Goal: Task Accomplishment & Management: Use online tool/utility

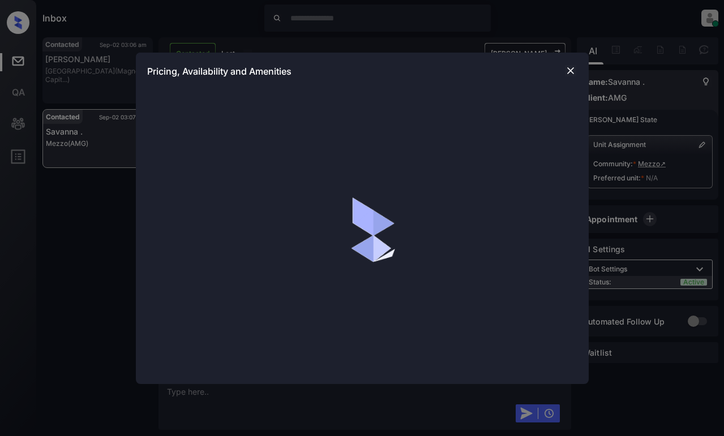
scroll to position [4392, 0]
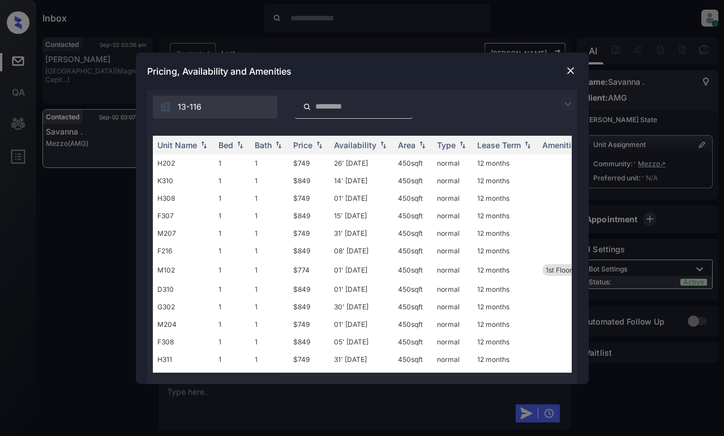
click at [566, 98] on img at bounding box center [568, 104] width 14 height 14
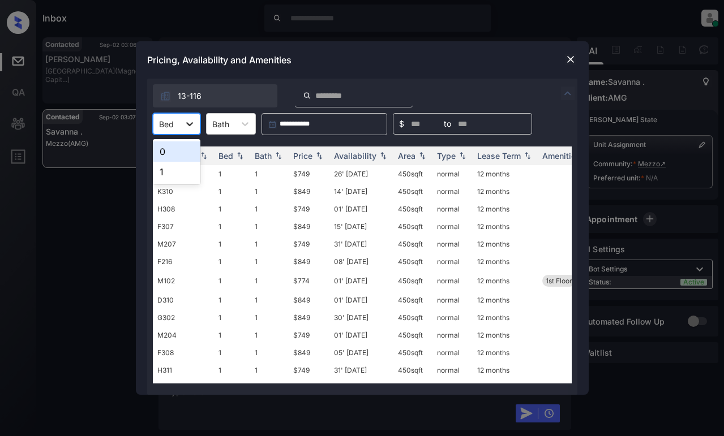
click at [182, 125] on div at bounding box center [189, 124] width 20 height 20
click at [174, 173] on div "1" at bounding box center [177, 172] width 48 height 20
click at [309, 157] on div "Price" at bounding box center [302, 156] width 19 height 10
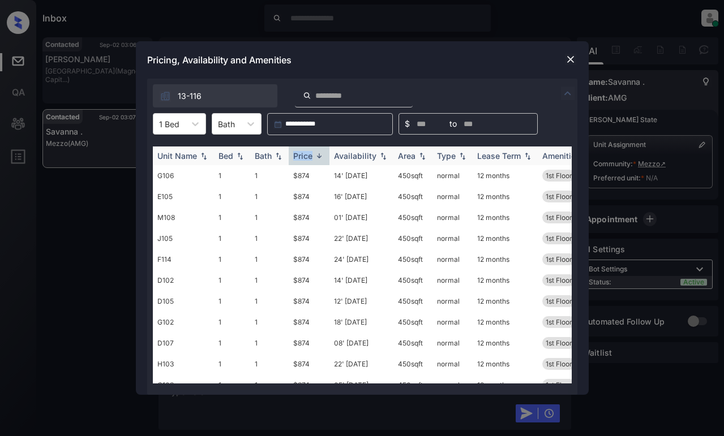
click at [309, 157] on div "Price" at bounding box center [302, 156] width 19 height 10
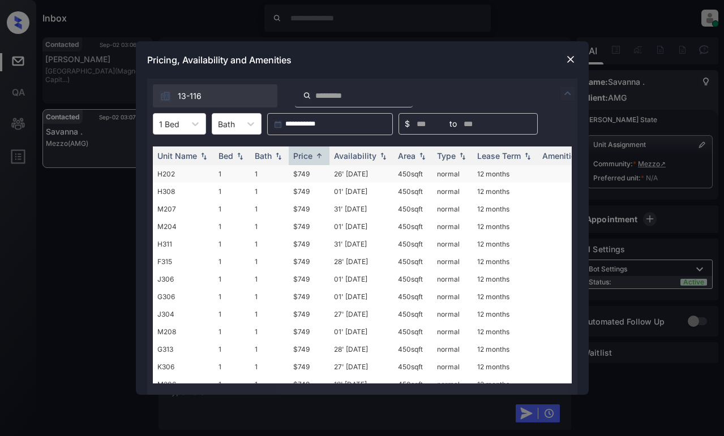
click at [298, 172] on td "$749" at bounding box center [309, 174] width 41 height 18
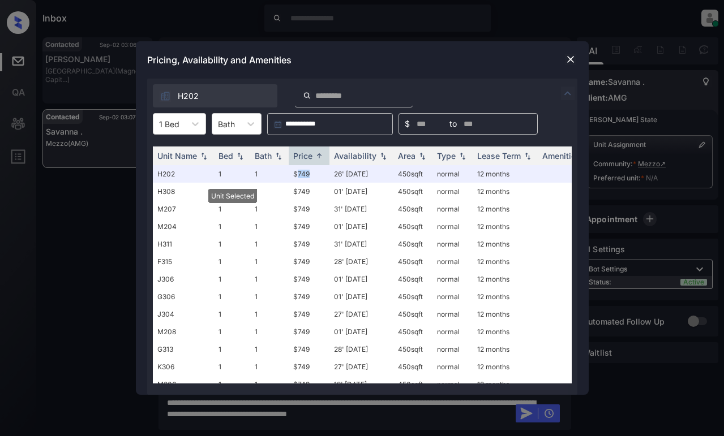
click at [565, 58] on img at bounding box center [570, 59] width 11 height 11
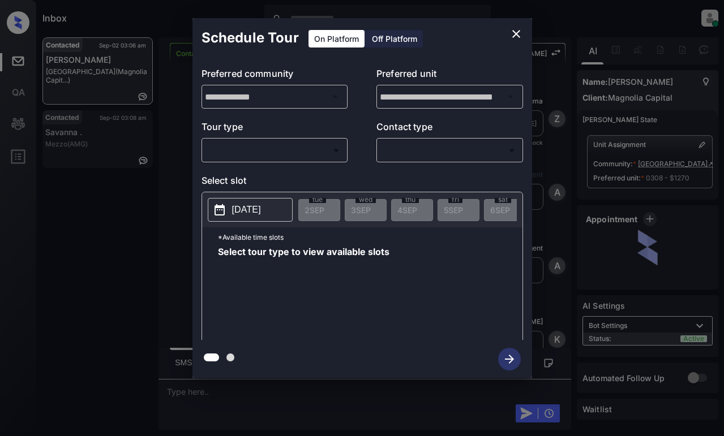
scroll to position [348, 0]
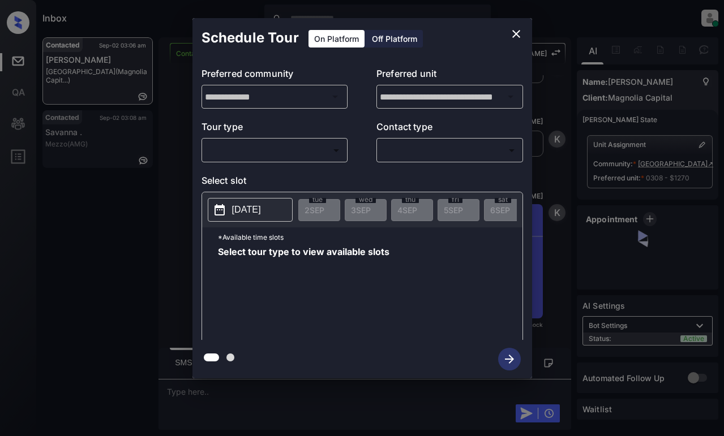
click at [295, 147] on body "Inbox Dominic Ceralde Online Set yourself offline Set yourself on break Profile…" at bounding box center [362, 218] width 724 height 436
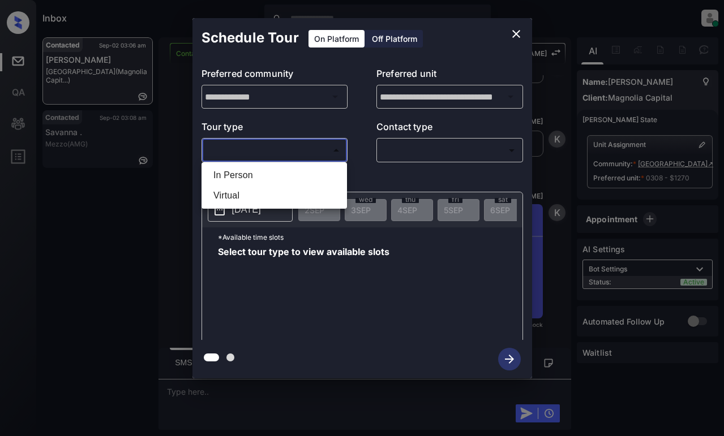
click at [304, 173] on li "In Person" at bounding box center [274, 175] width 140 height 20
type input "********"
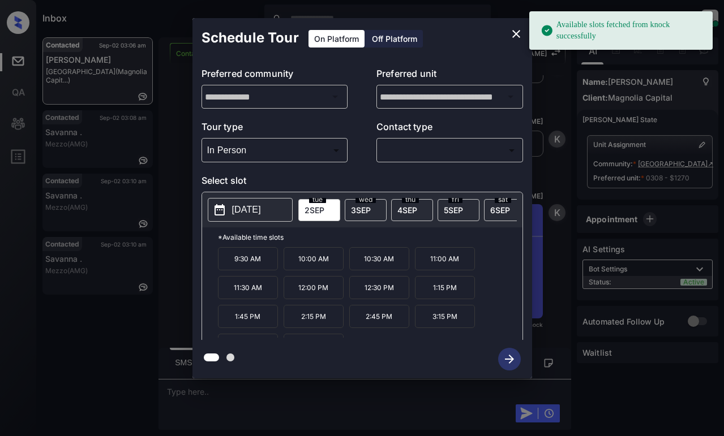
click at [225, 207] on icon at bounding box center [220, 210] width 14 height 14
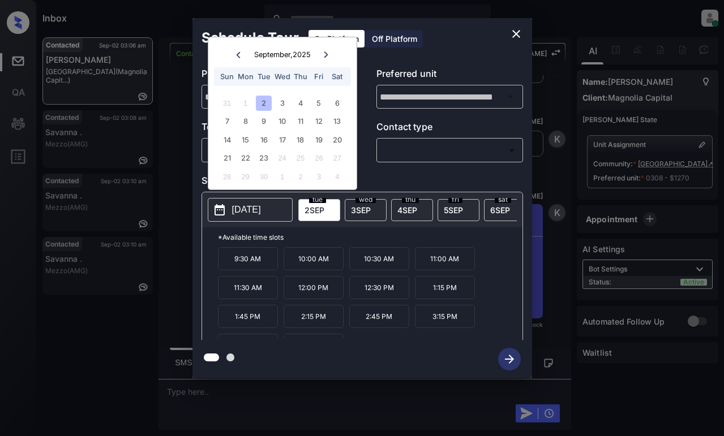
click at [521, 30] on icon "close" at bounding box center [517, 34] width 14 height 14
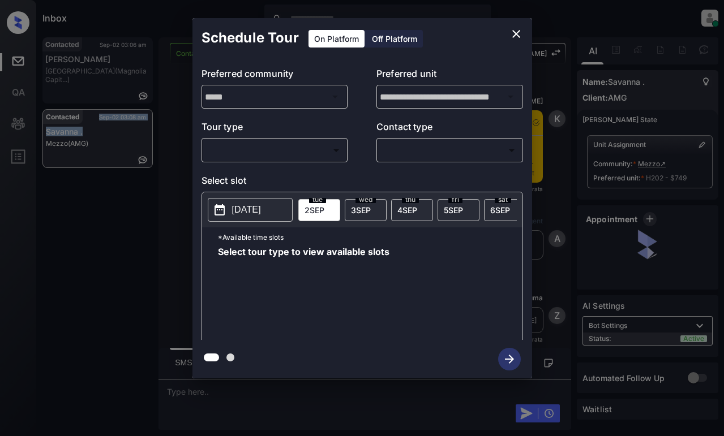
scroll to position [4995, 0]
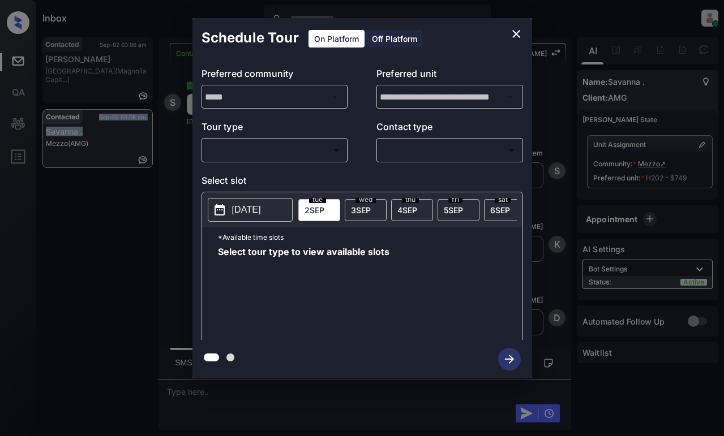
click at [297, 142] on body "Inbox Dominic Ceralde Online Set yourself offline Set yourself on break Profile…" at bounding box center [362, 218] width 724 height 436
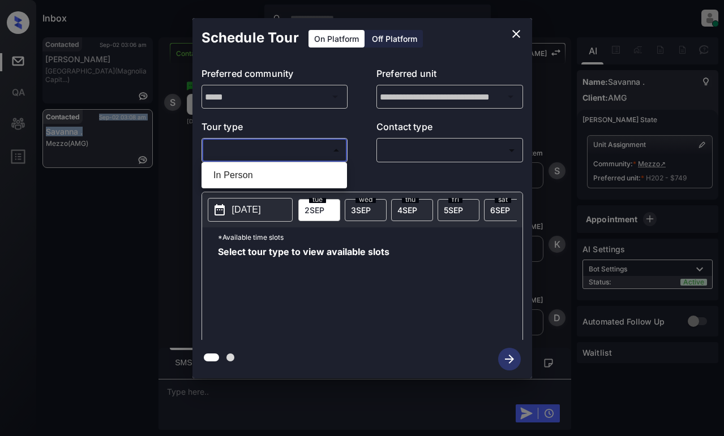
drag, startPoint x: 307, startPoint y: 169, endPoint x: 326, endPoint y: 170, distance: 18.8
click at [307, 169] on li "In Person" at bounding box center [274, 175] width 140 height 20
type input "********"
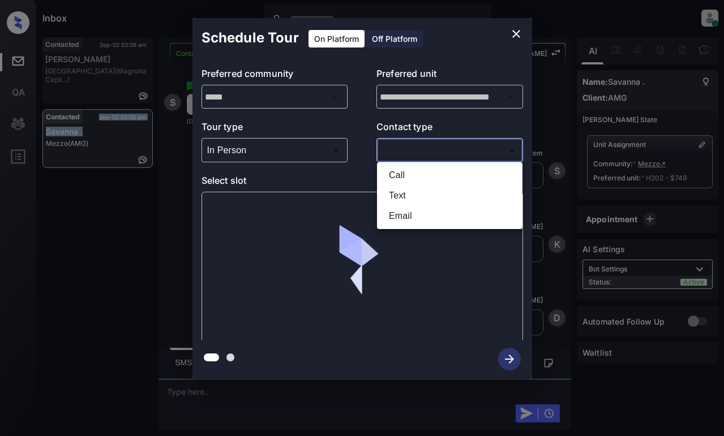
click at [442, 152] on body "Inbox Dominic Ceralde Online Set yourself offline Set yourself on break Profile…" at bounding box center [362, 218] width 724 height 436
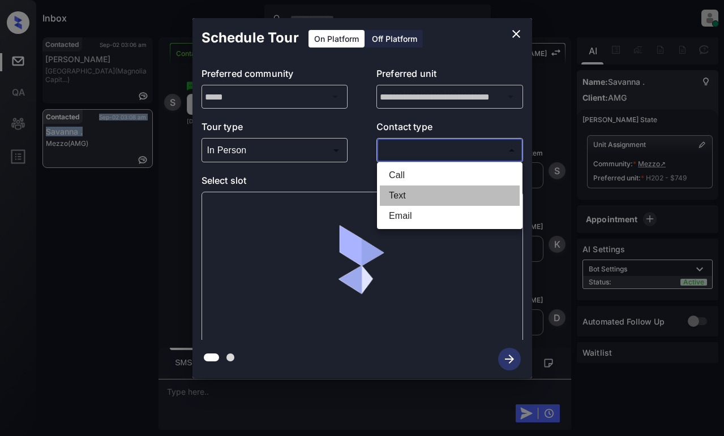
click at [434, 192] on li "Text" at bounding box center [450, 196] width 140 height 20
type input "****"
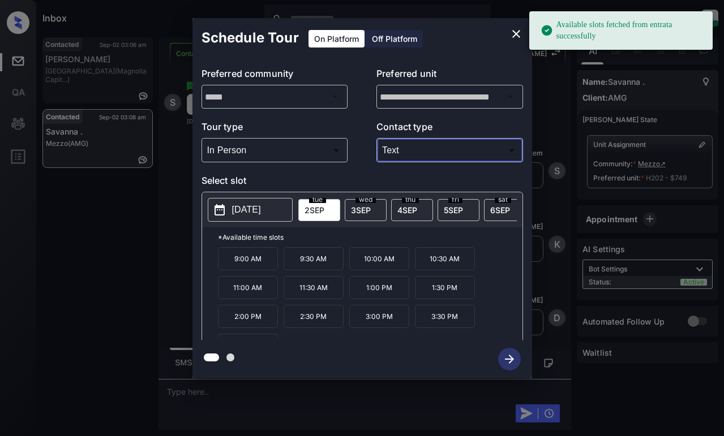
click at [372, 262] on p "10:00 AM" at bounding box center [379, 258] width 60 height 23
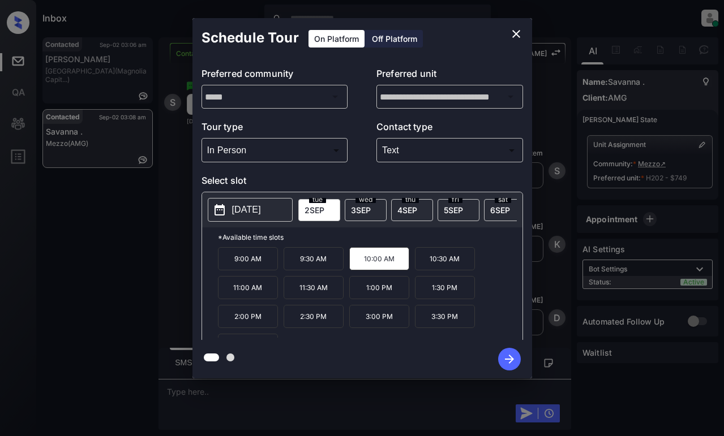
click at [508, 352] on icon "button" at bounding box center [509, 359] width 23 height 23
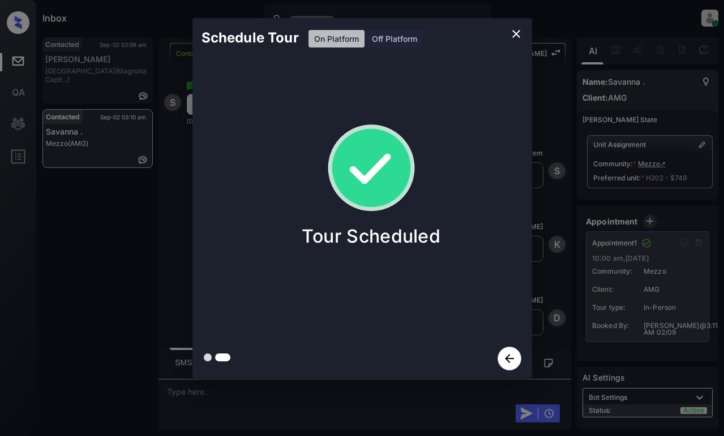
click at [118, 261] on div "Schedule Tour On Platform Off Platform Tour Scheduled" at bounding box center [362, 198] width 724 height 397
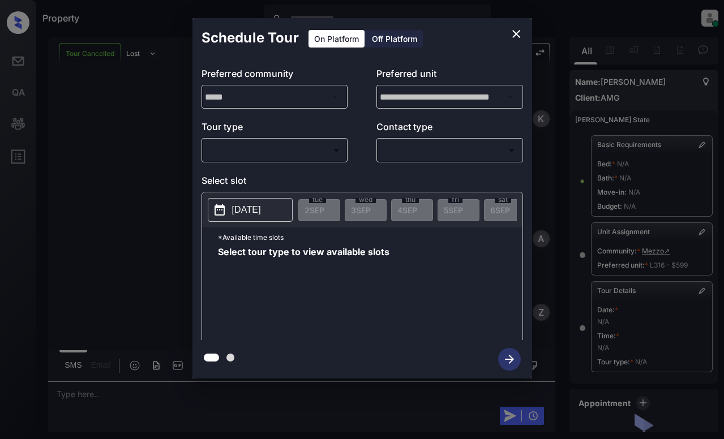
scroll to position [123, 0]
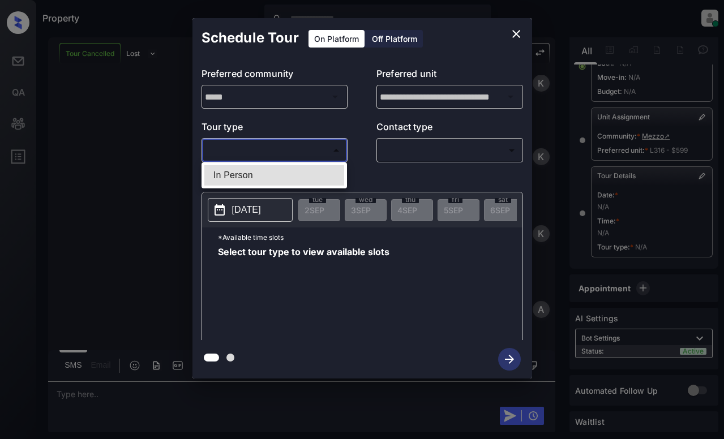
click at [294, 151] on body "Property [PERSON_NAME] Online Set yourself offline Set yourself on break Profil…" at bounding box center [362, 219] width 724 height 439
click at [298, 170] on li "In Person" at bounding box center [274, 175] width 140 height 20
type input "********"
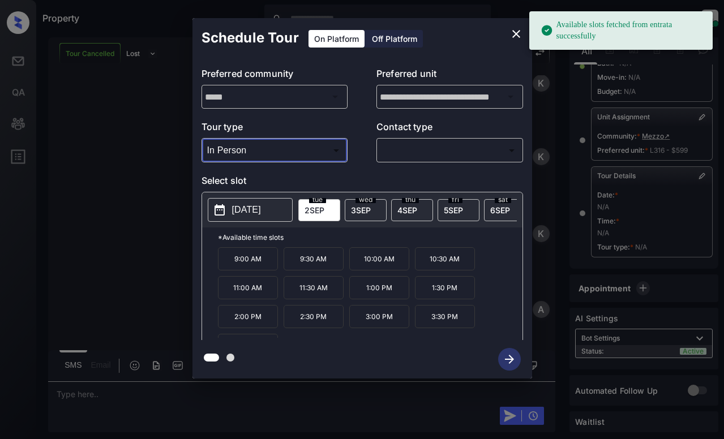
click at [245, 212] on p "[DATE]" at bounding box center [246, 210] width 29 height 14
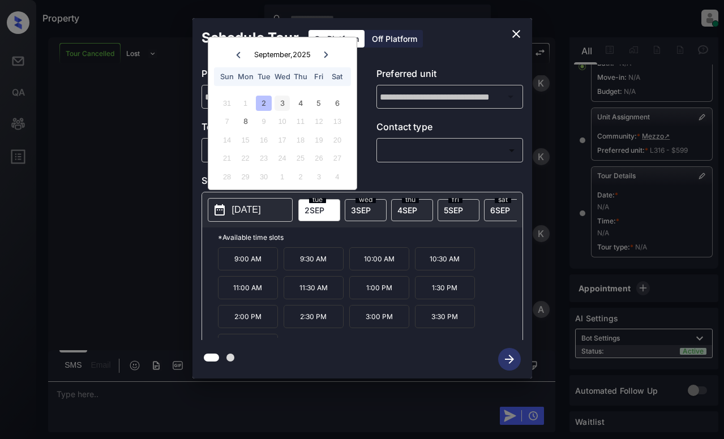
click at [280, 105] on div "3" at bounding box center [282, 103] width 15 height 15
click at [524, 33] on button "close" at bounding box center [516, 34] width 23 height 23
